Goal: Information Seeking & Learning: Learn about a topic

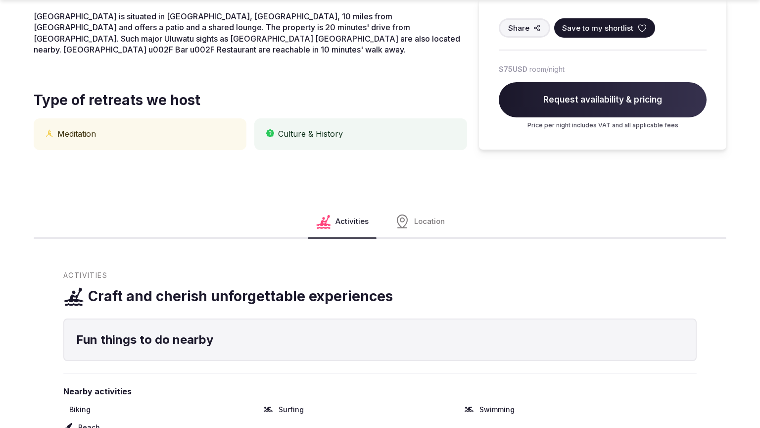
scroll to position [784, 0]
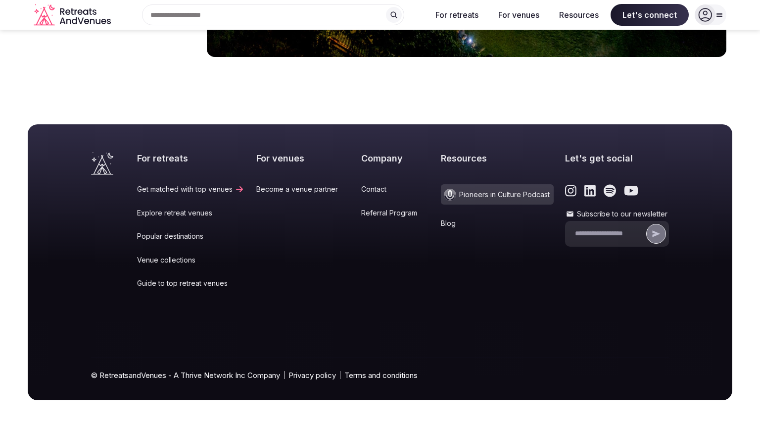
scroll to position [1468, 0]
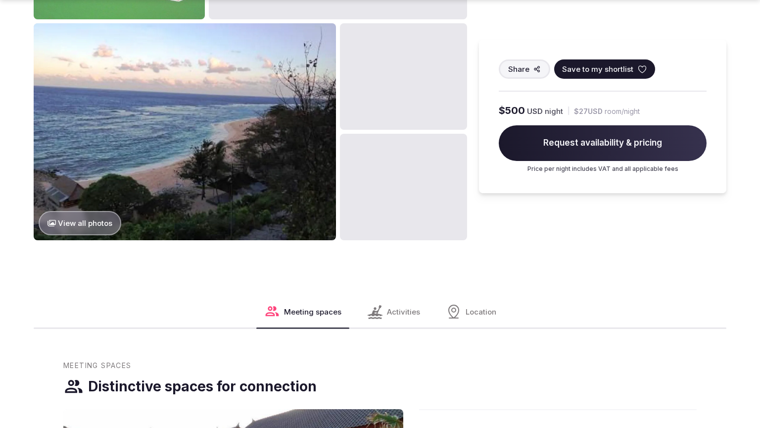
scroll to position [1191, 0]
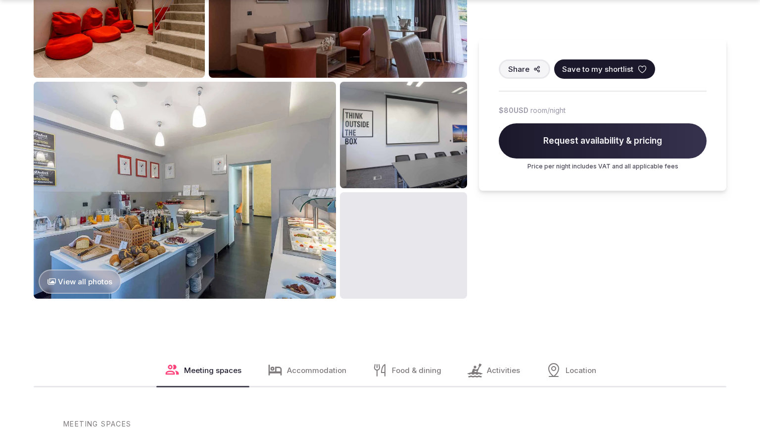
scroll to position [1162, 0]
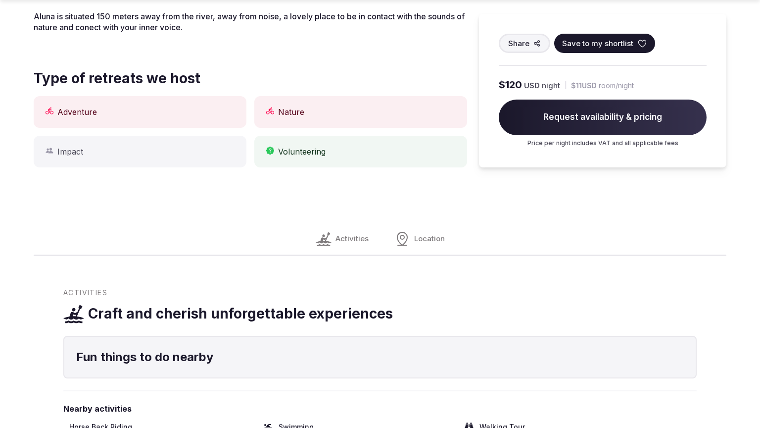
scroll to position [784, 0]
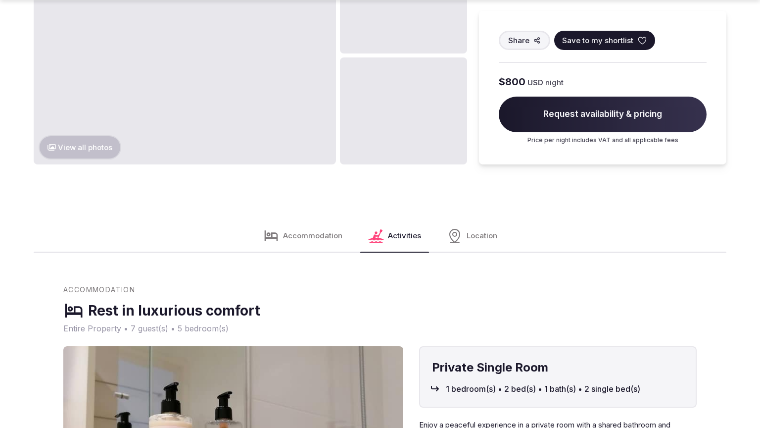
scroll to position [1598, 0]
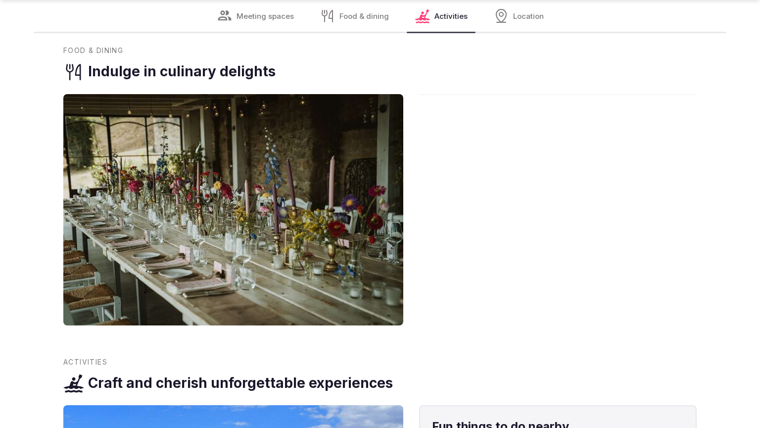
scroll to position [1158, 0]
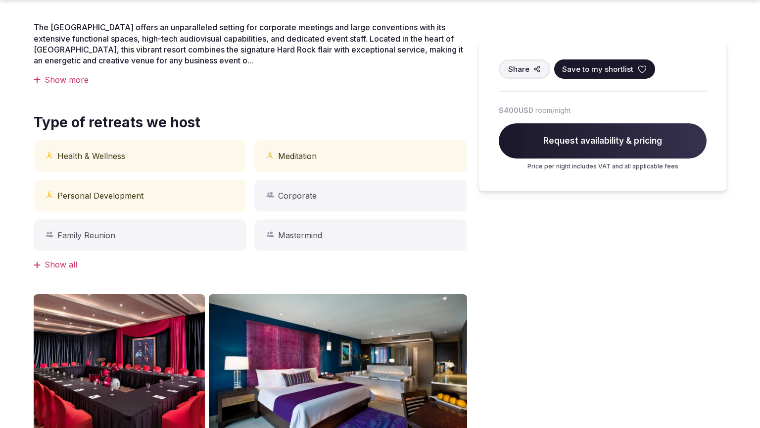
scroll to position [784, 0]
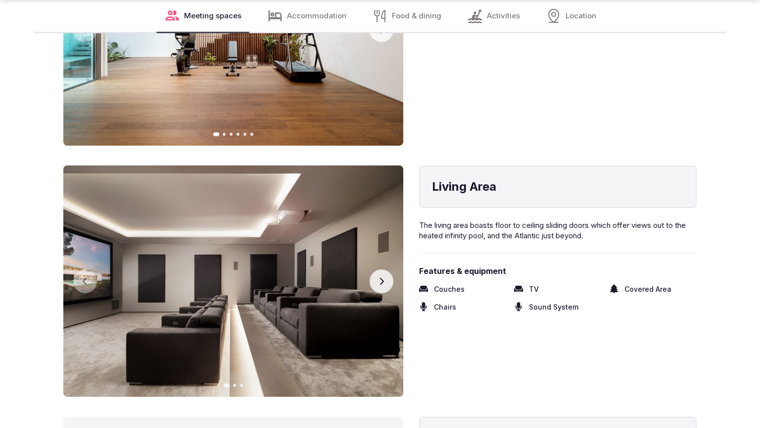
scroll to position [1565, 0]
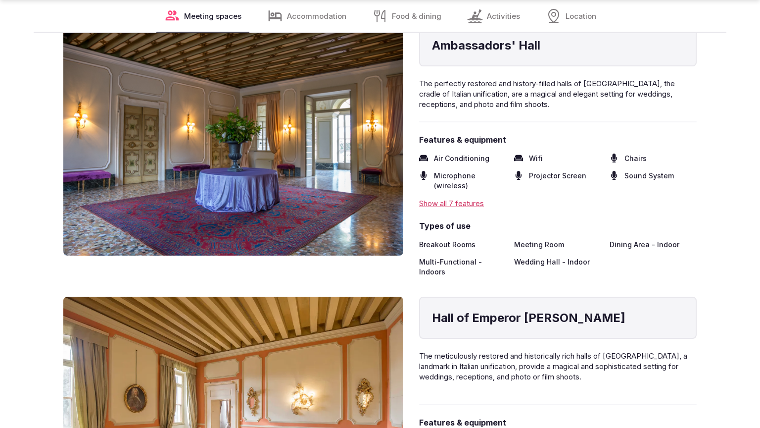
scroll to position [1565, 0]
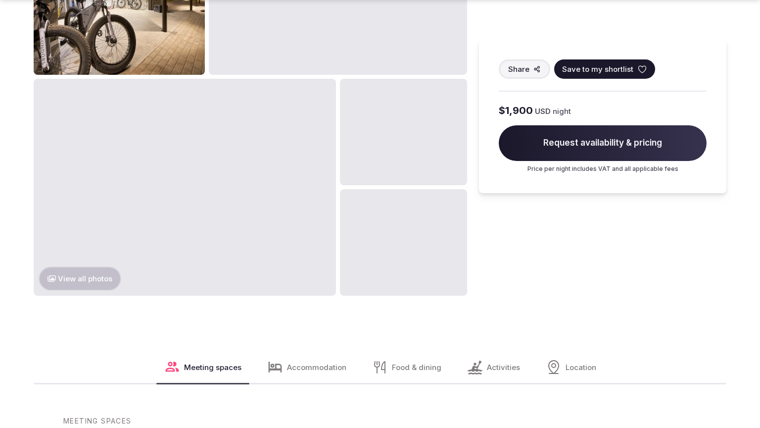
scroll to position [1191, 0]
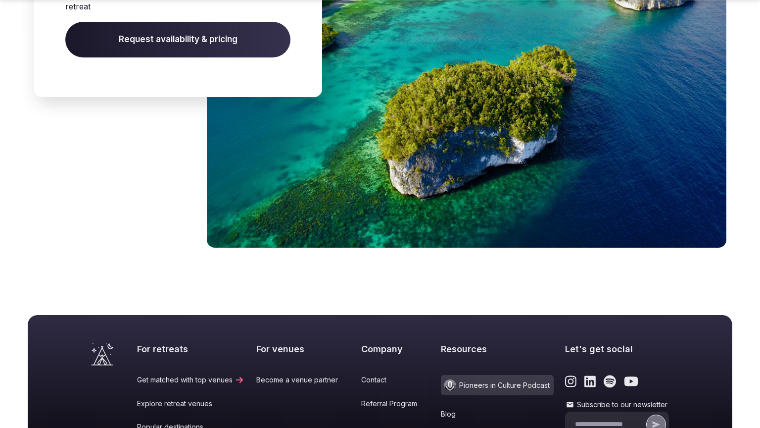
scroll to position [1382, 0]
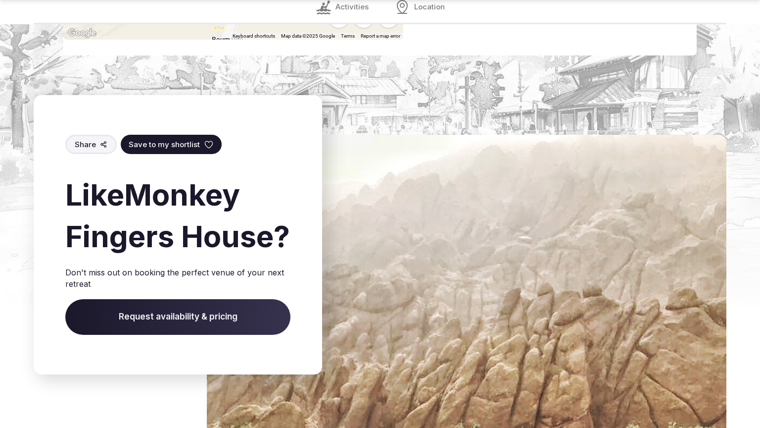
scroll to position [1541, 0]
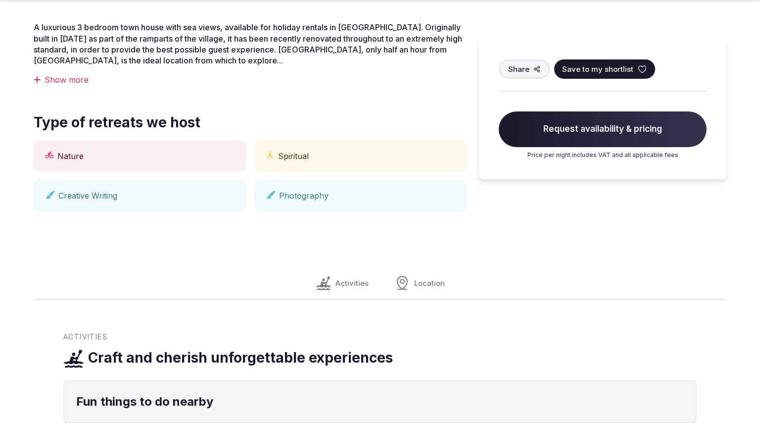
scroll to position [784, 0]
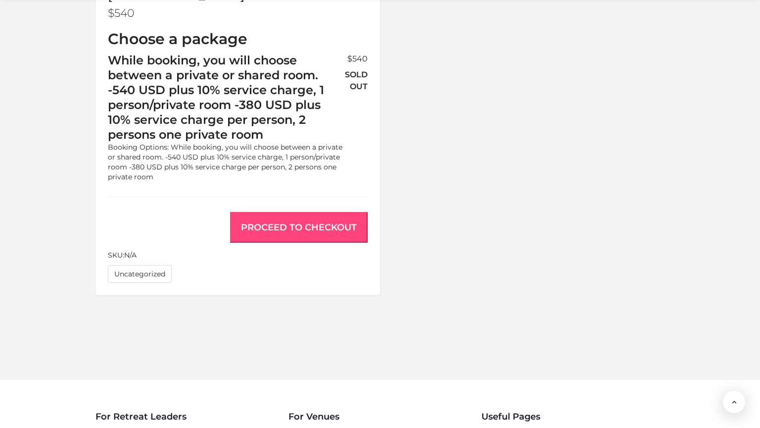
scroll to position [940, 0]
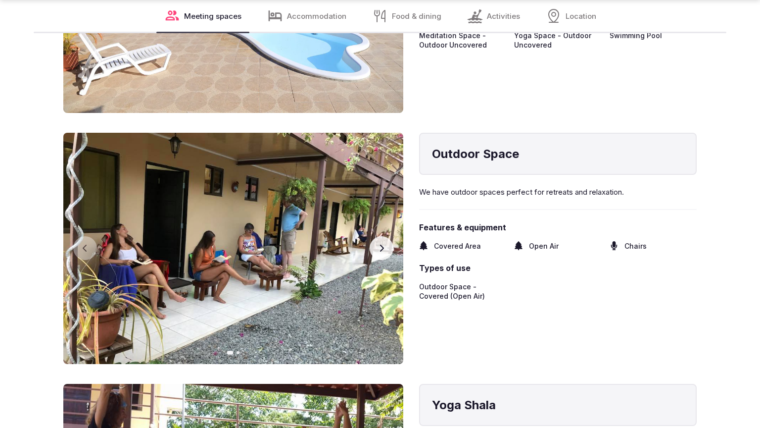
scroll to position [1565, 0]
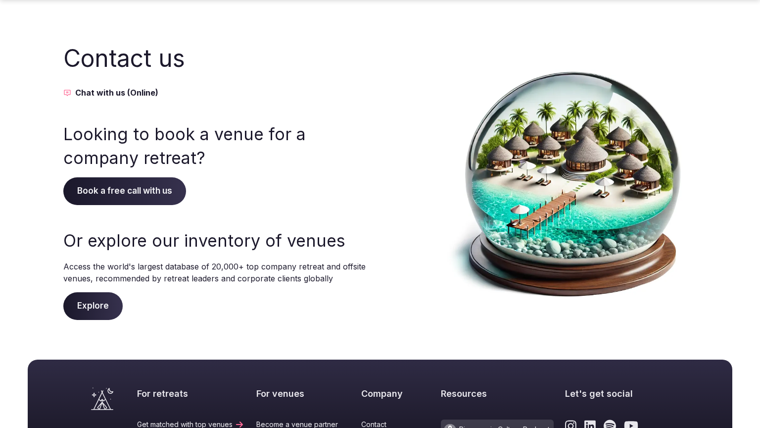
scroll to position [235, 0]
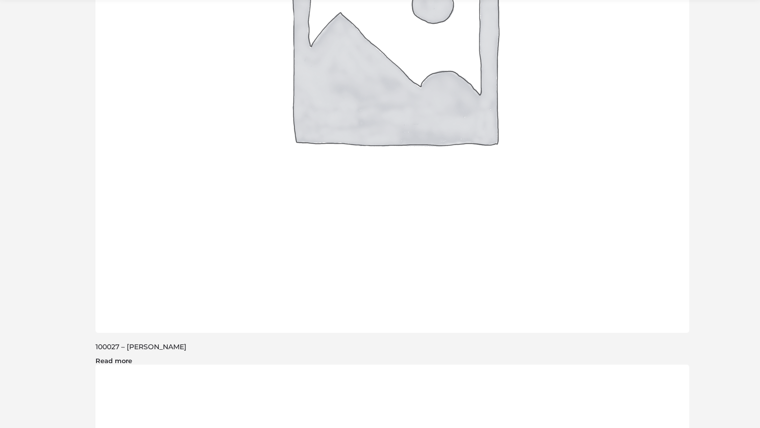
scroll to position [743, 0]
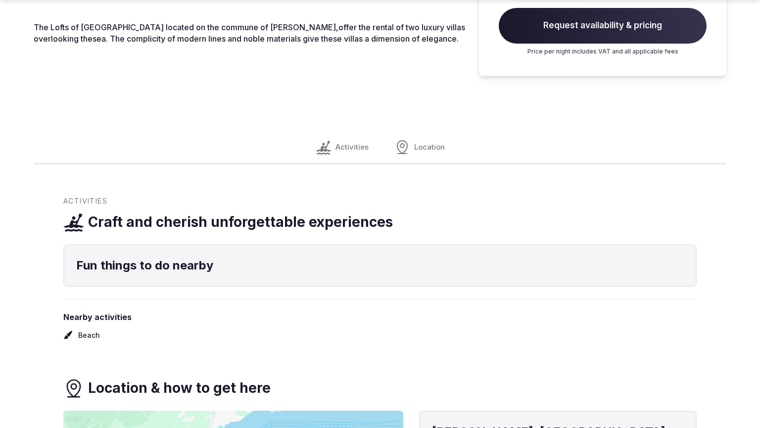
scroll to position [1158, 0]
